Goal: Find specific page/section: Find specific page/section

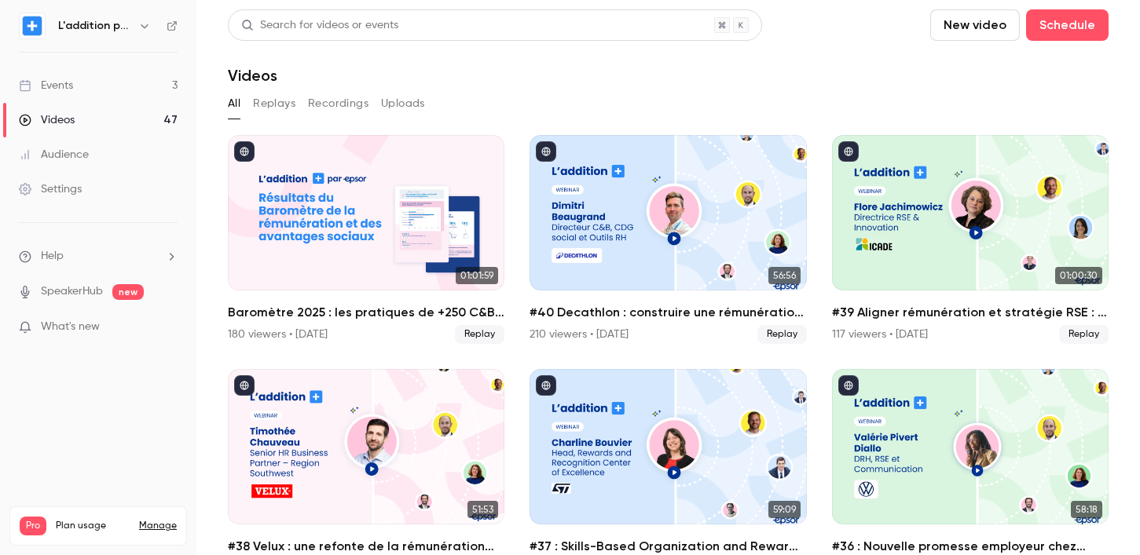
click at [139, 64] on ul "Events 3 Videos 47 Audience Settings" at bounding box center [98, 138] width 196 height 170
click at [138, 76] on link "Events 3" at bounding box center [98, 85] width 196 height 35
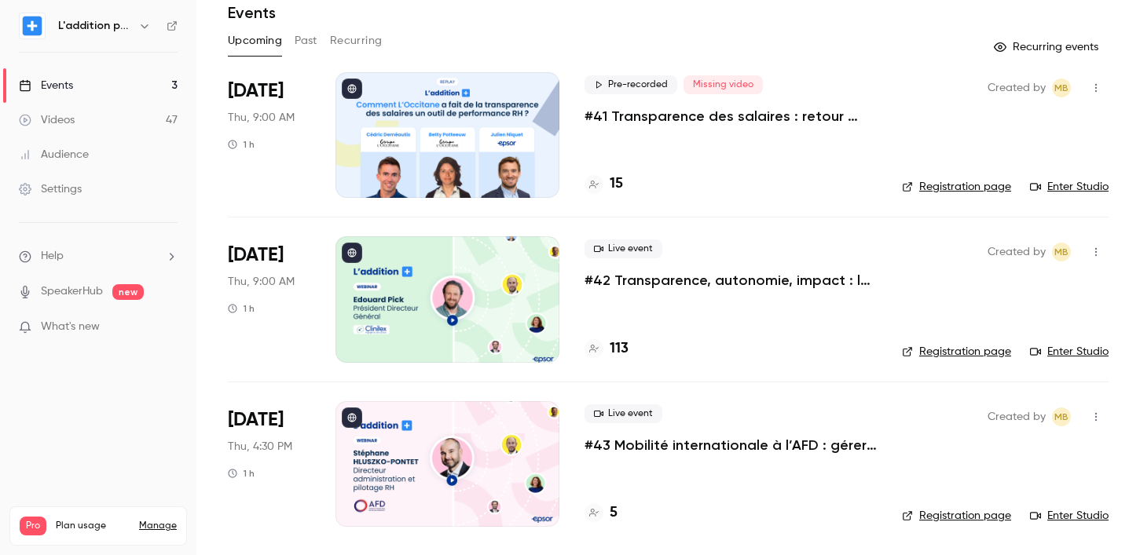
scroll to position [61, 0]
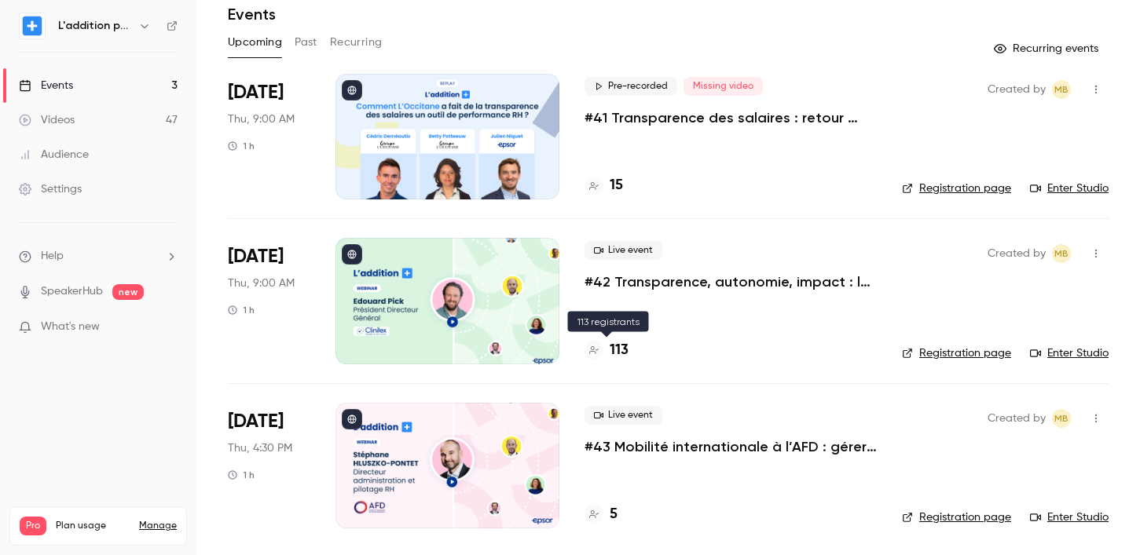
click at [621, 351] on h4 "113" at bounding box center [619, 350] width 19 height 21
